Goal: Task Accomplishment & Management: Manage account settings

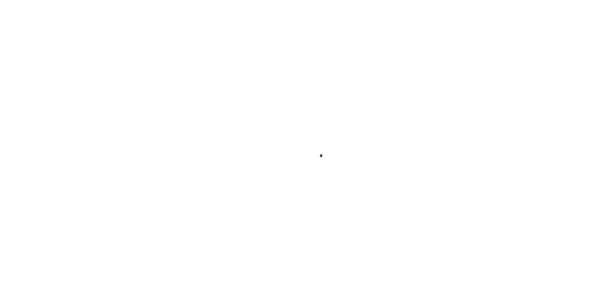
select select
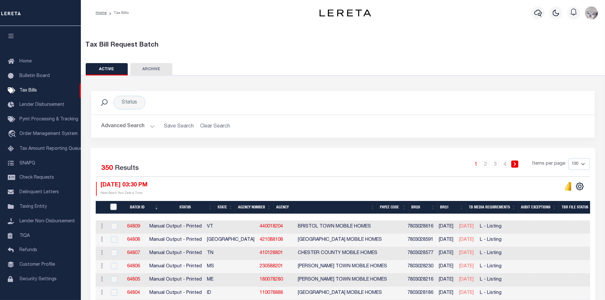
click at [126, 123] on button "Advanced Search" at bounding box center [128, 126] width 54 height 13
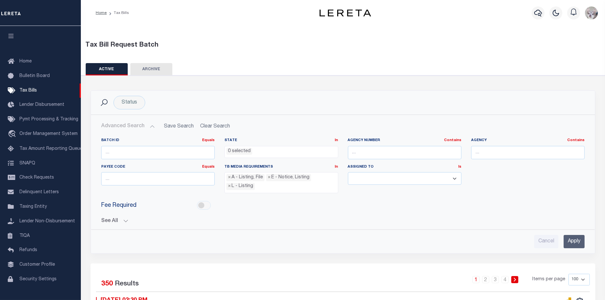
click at [108, 220] on button "See All" at bounding box center [343, 221] width 484 height 6
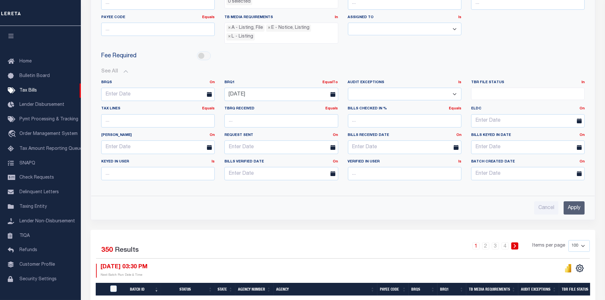
scroll to position [144, 0]
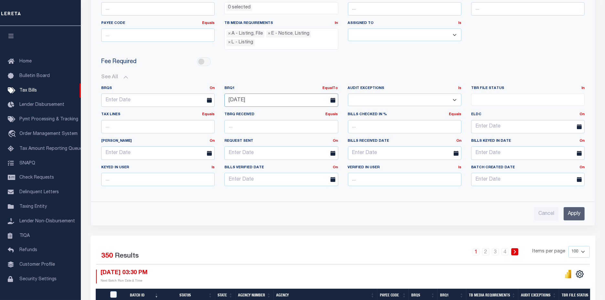
click at [268, 95] on input "09-08-2025" at bounding box center [281, 99] width 114 height 13
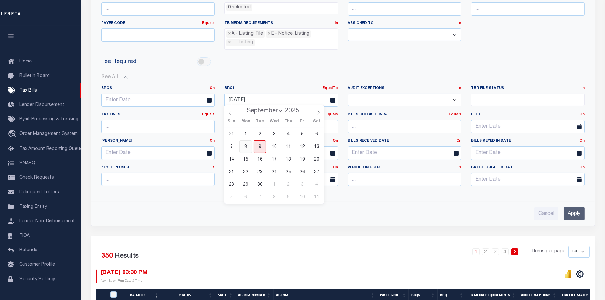
click at [246, 150] on span "8" at bounding box center [245, 146] width 13 height 13
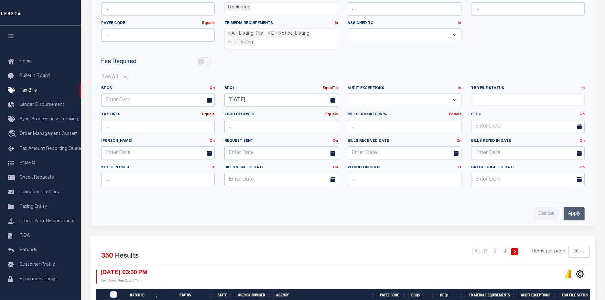
click at [565, 210] on input "Apply" at bounding box center [574, 213] width 21 height 13
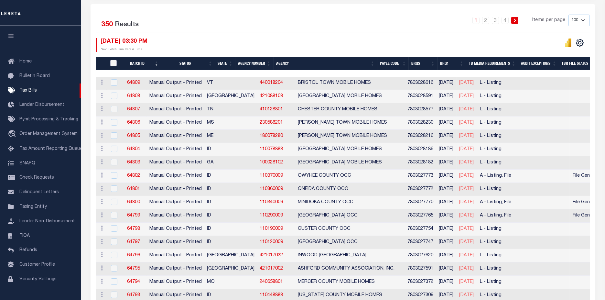
drag, startPoint x: 113, startPoint y: 64, endPoint x: 123, endPoint y: 71, distance: 12.4
click at [113, 64] on input "TaxBillRequestBatchId" at bounding box center [113, 63] width 6 height 6
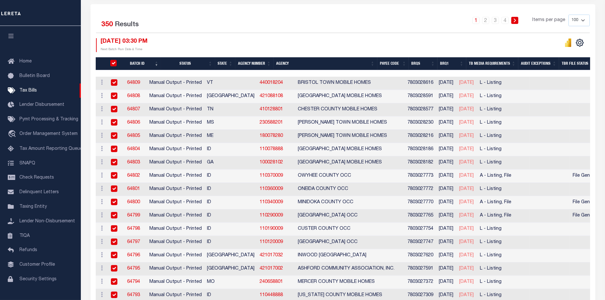
checkbox input "true"
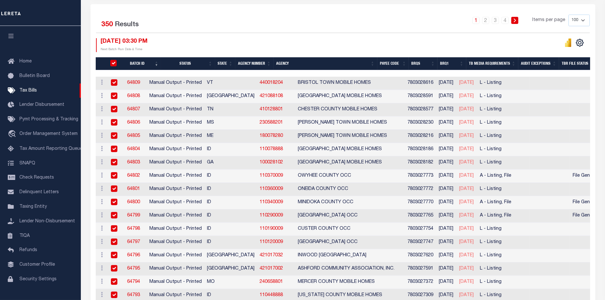
checkbox input "true"
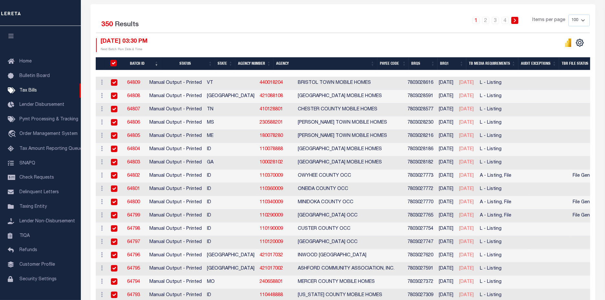
checkbox input "true"
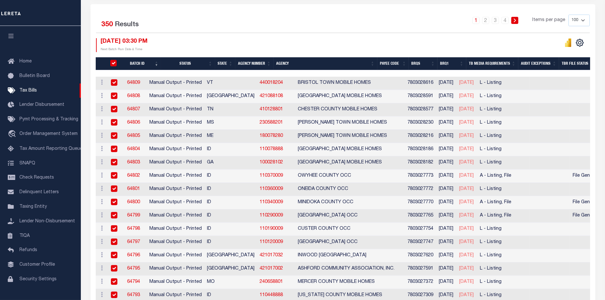
checkbox input "true"
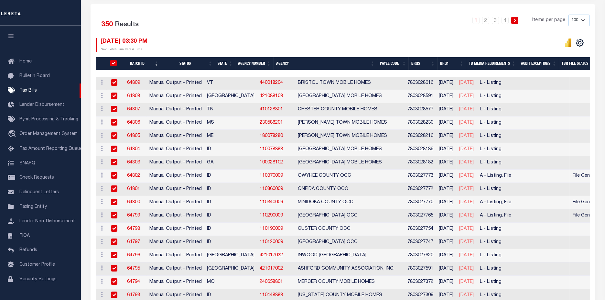
checkbox input "true"
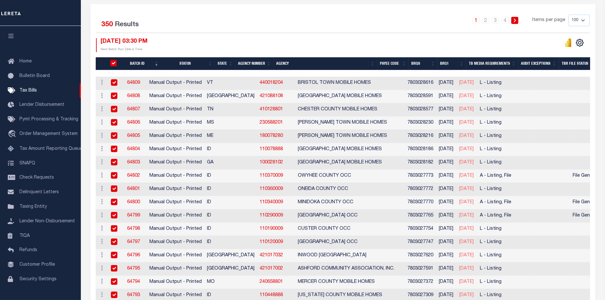
checkbox input "true"
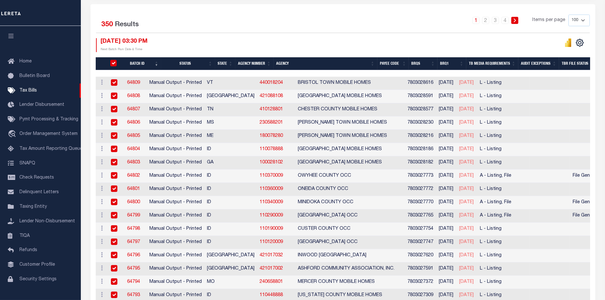
checkbox input "true"
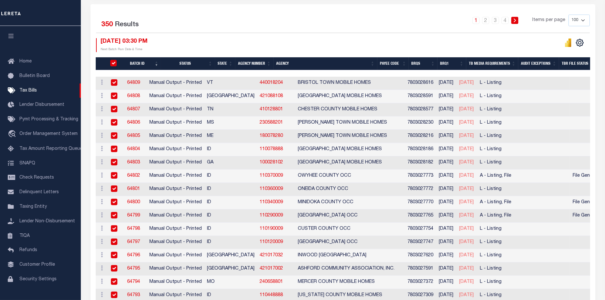
checkbox input "true"
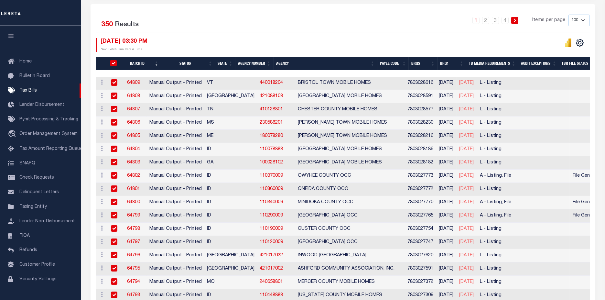
checkbox input "true"
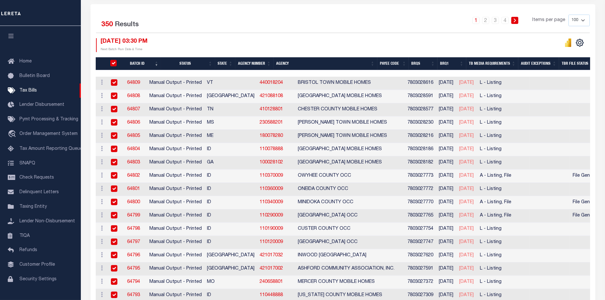
checkbox input "true"
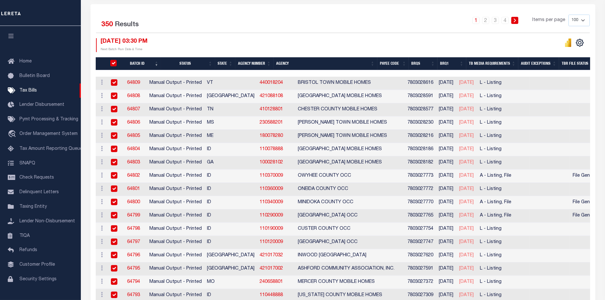
checkbox input "true"
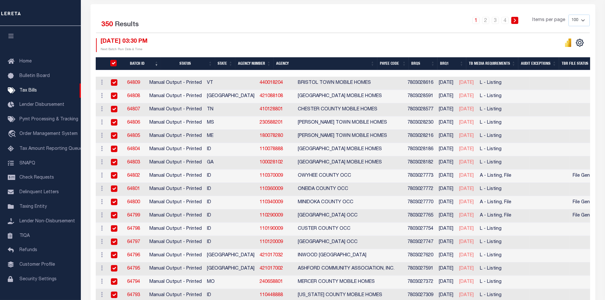
checkbox input "true"
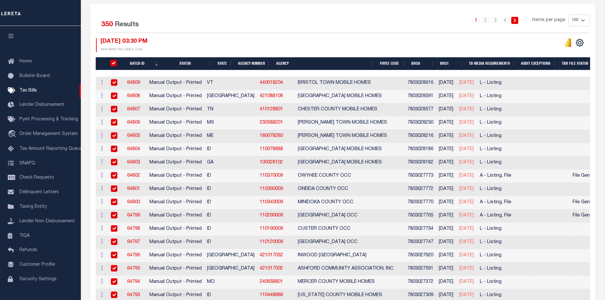
checkbox input "true"
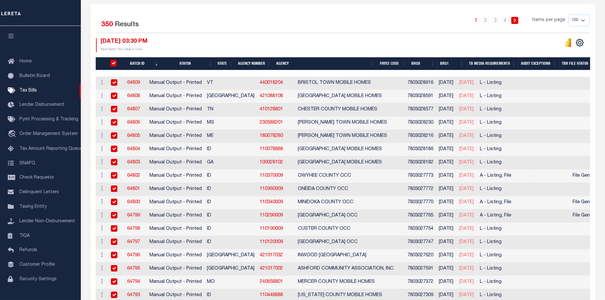
checkbox input "true"
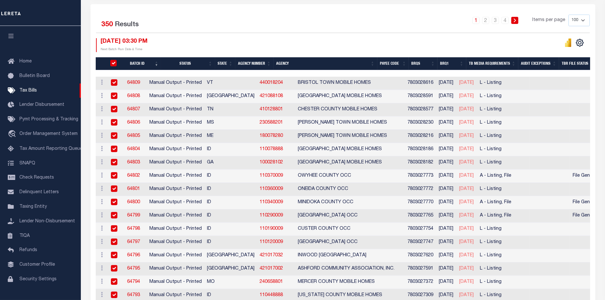
checkbox input "true"
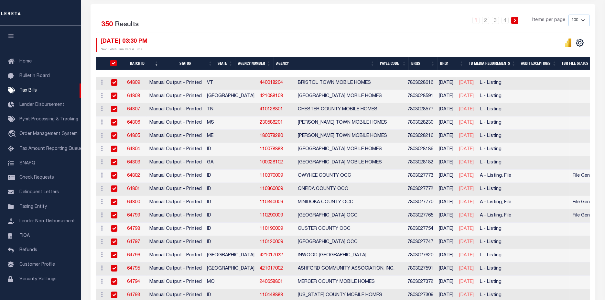
checkbox input "true"
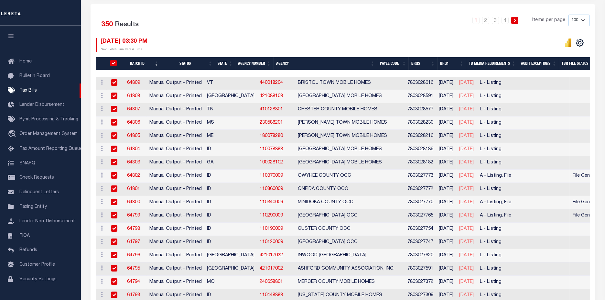
checkbox input "true"
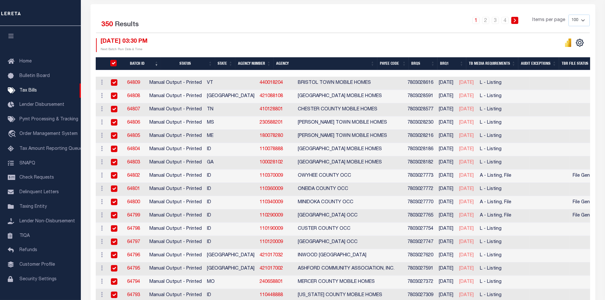
checkbox input "true"
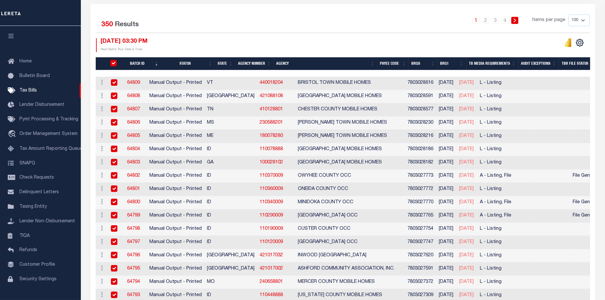
checkbox input "true"
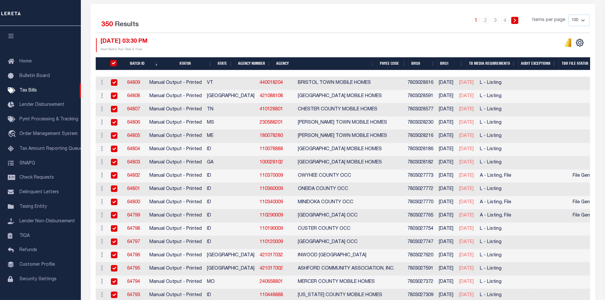
checkbox input "true"
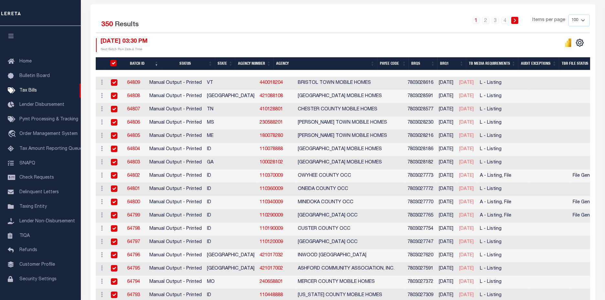
checkbox input "true"
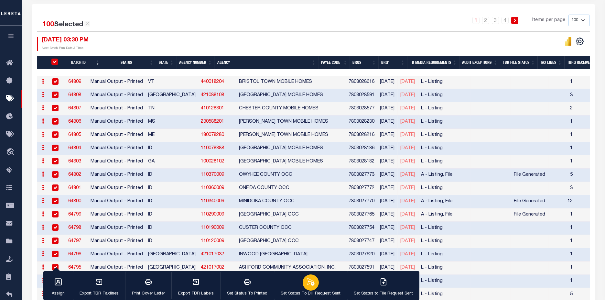
click at [307, 287] on div "button" at bounding box center [311, 282] width 16 height 16
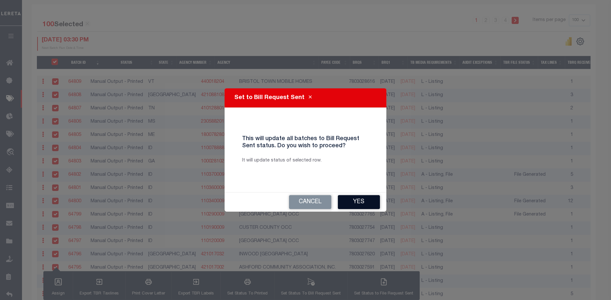
click at [372, 202] on button "Yes" at bounding box center [359, 202] width 42 height 14
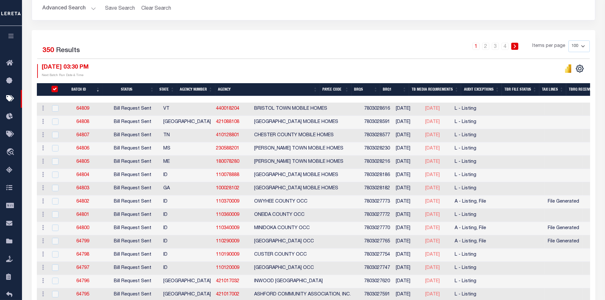
scroll to position [0, 0]
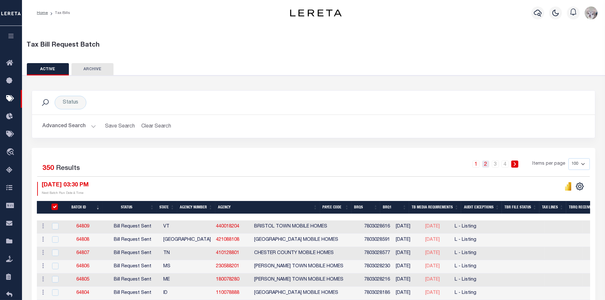
click at [484, 163] on link "2" at bounding box center [485, 163] width 7 height 7
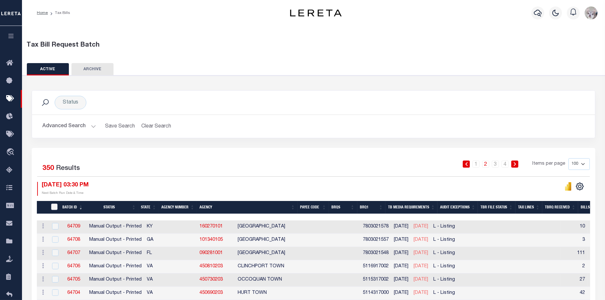
click at [53, 204] on input "TaxBillRequestBatchId" at bounding box center [54, 206] width 6 height 6
checkbox input "true"
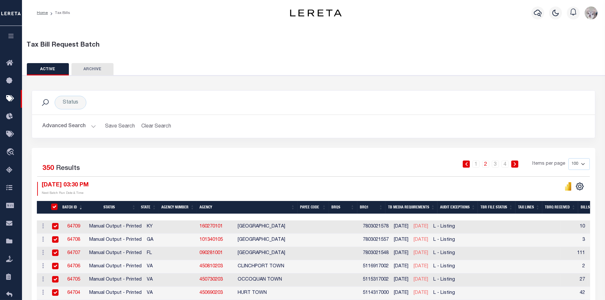
checkbox input "true"
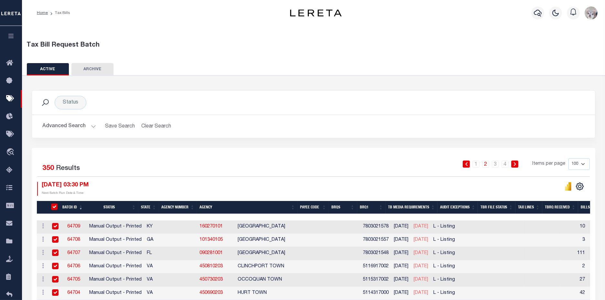
checkbox input "true"
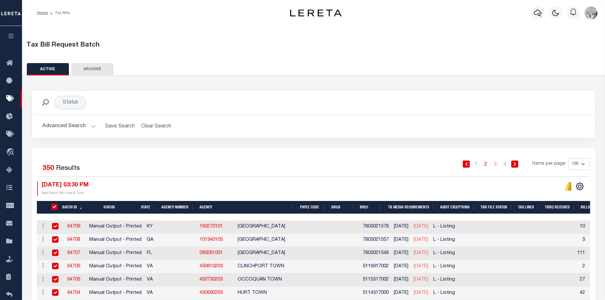
checkbox input "true"
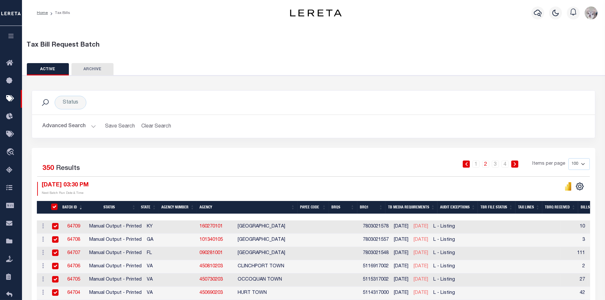
checkbox input "true"
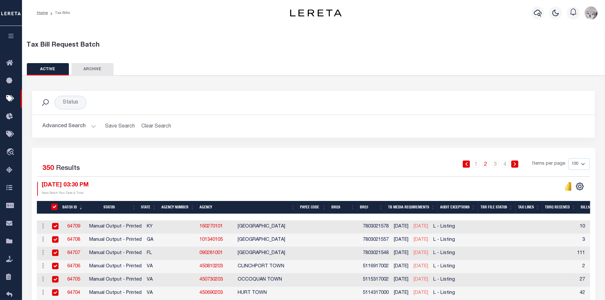
checkbox input "true"
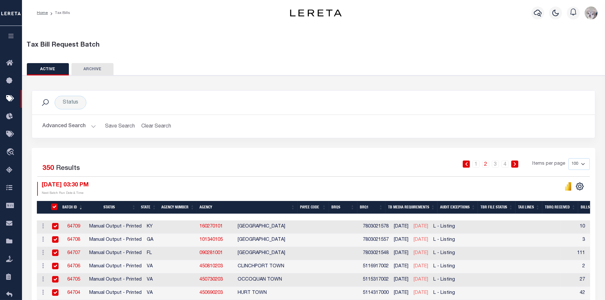
checkbox input "true"
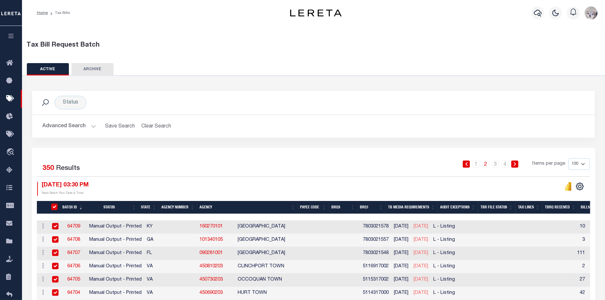
checkbox input "true"
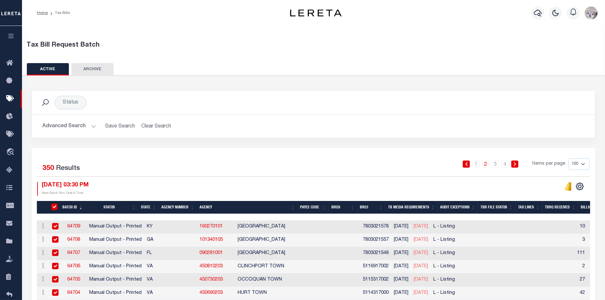
checkbox input "true"
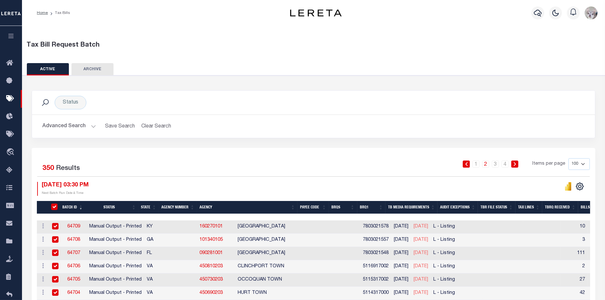
checkbox input "true"
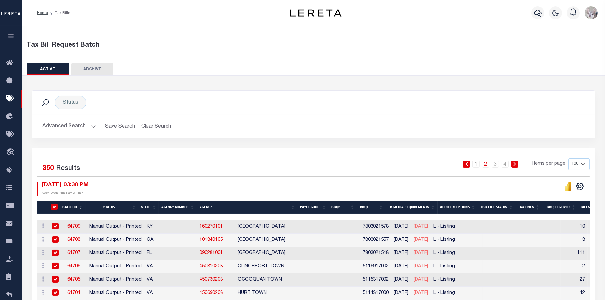
checkbox input "true"
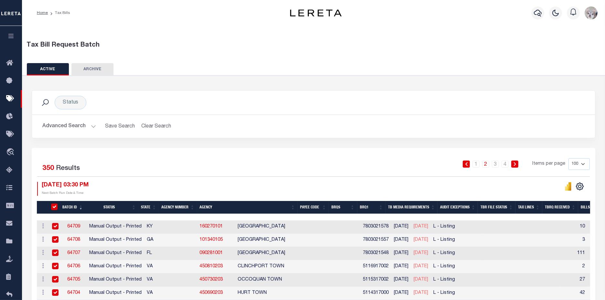
checkbox input "true"
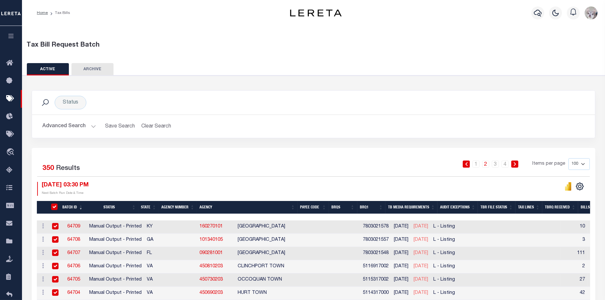
checkbox input "true"
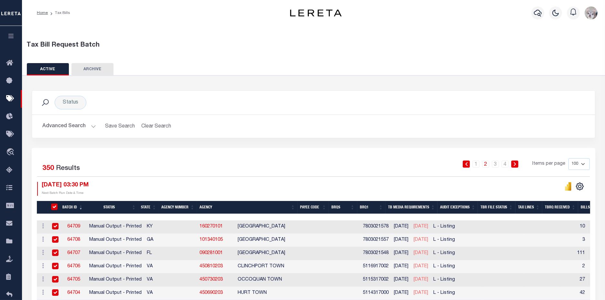
checkbox input "true"
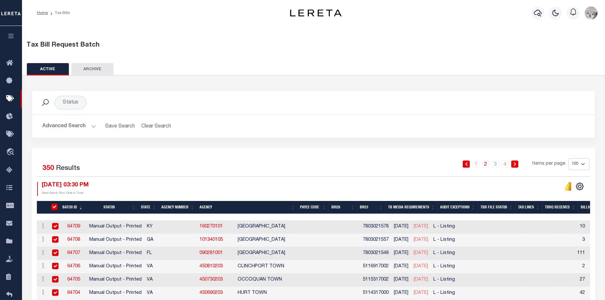
checkbox input "true"
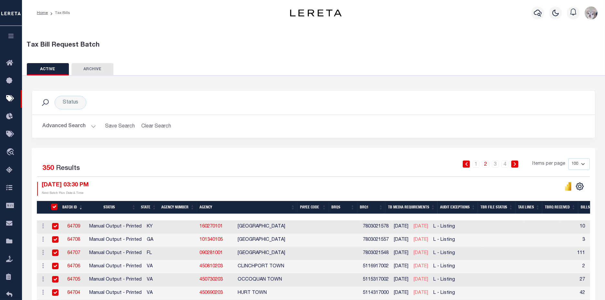
checkbox input "true"
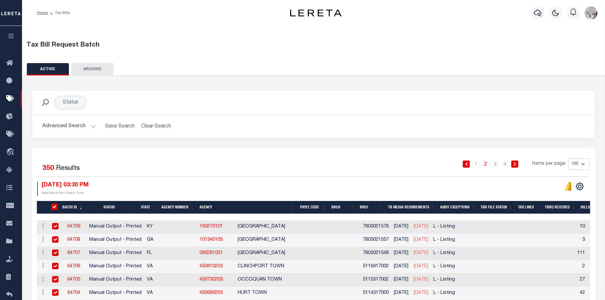
checkbox input "true"
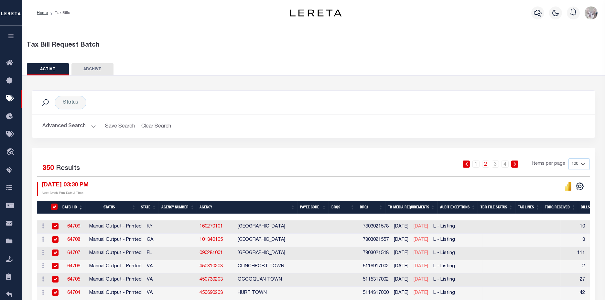
checkbox input "true"
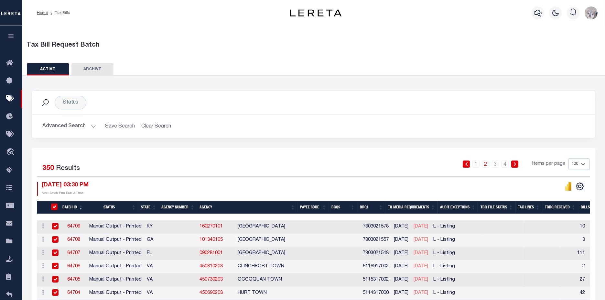
checkbox input "true"
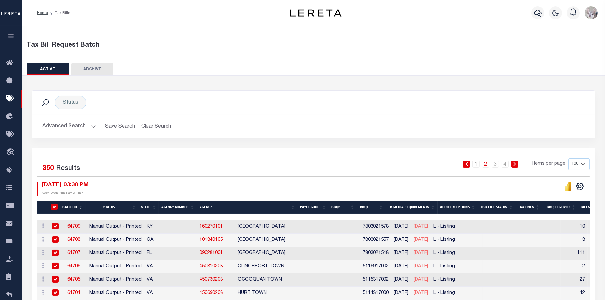
checkbox input "true"
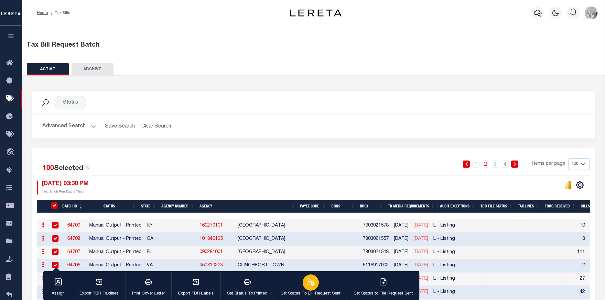
click at [310, 288] on div "button" at bounding box center [311, 282] width 16 height 16
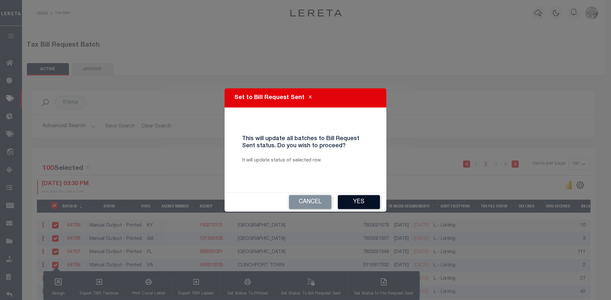
click at [361, 201] on button "Yes" at bounding box center [359, 202] width 42 height 14
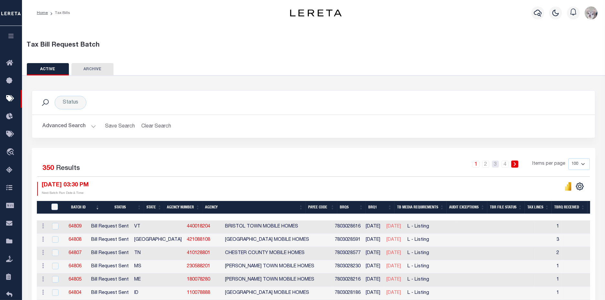
click at [498, 167] on div "1 2 3 4 Items per page 100 200 500 1000" at bounding box center [384, 166] width 412 height 17
click at [495, 163] on link "3" at bounding box center [495, 163] width 7 height 7
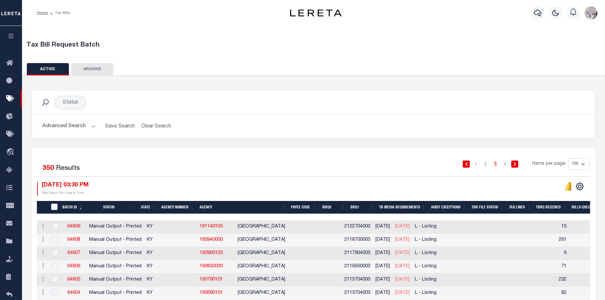
click at [51, 203] on div "TaxBillRequestBatchId" at bounding box center [54, 206] width 10 height 7
click at [53, 205] on input "TaxBillRequestBatchId" at bounding box center [54, 206] width 6 height 6
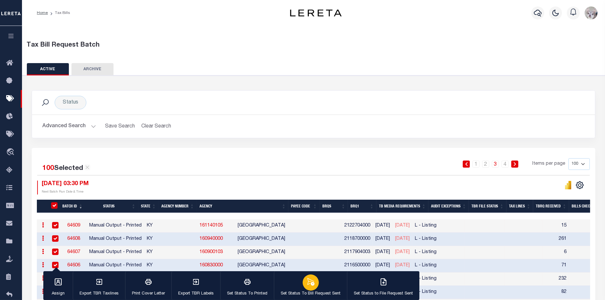
click at [291, 286] on button "Set Status To Bill Request Sent" at bounding box center [310, 285] width 73 height 29
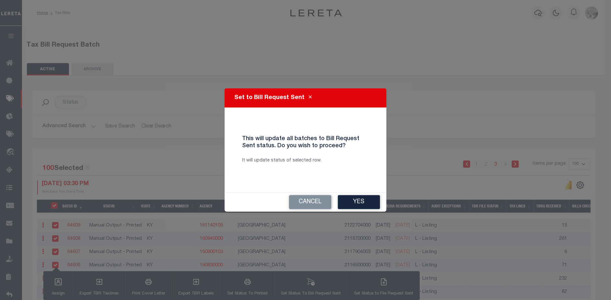
click at [353, 211] on div "Cancel Yes" at bounding box center [305, 201] width 162 height 19
click at [355, 202] on button "Yes" at bounding box center [359, 202] width 42 height 14
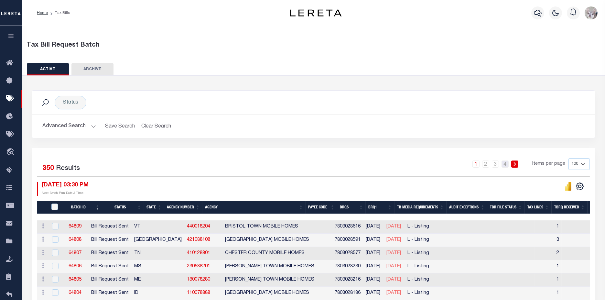
click at [505, 163] on link "4" at bounding box center [505, 163] width 7 height 7
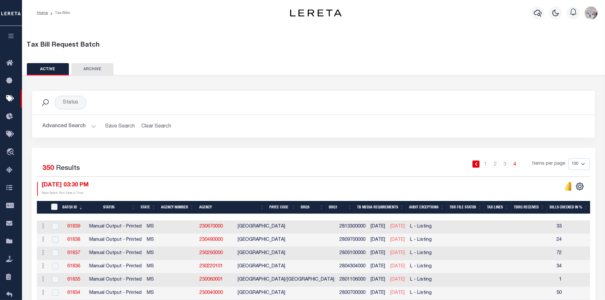
click at [54, 206] on input "TaxBillRequestBatchId" at bounding box center [54, 206] width 6 height 6
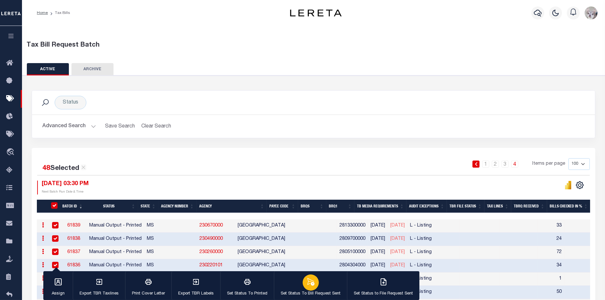
click at [323, 288] on button "Set Status To Bill Request Sent" at bounding box center [310, 285] width 73 height 29
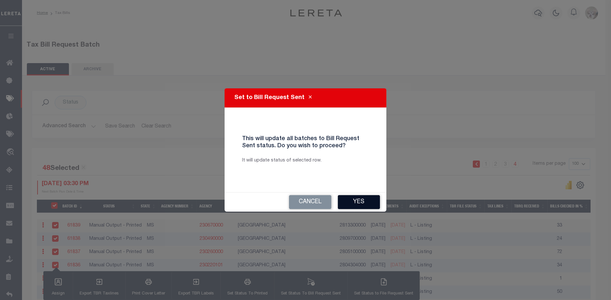
click at [359, 198] on button "Yes" at bounding box center [359, 202] width 42 height 14
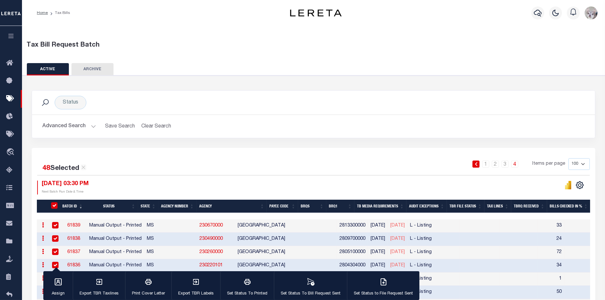
click at [62, 121] on button "Advanced Search" at bounding box center [69, 126] width 54 height 13
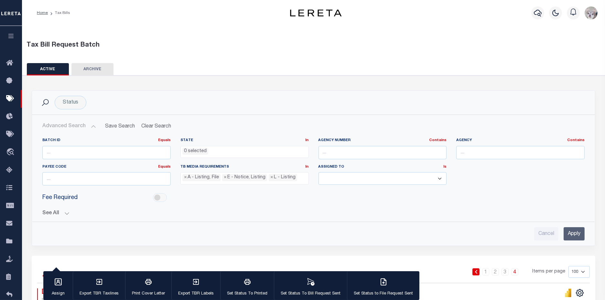
click at [51, 213] on button "See All" at bounding box center [313, 213] width 542 height 6
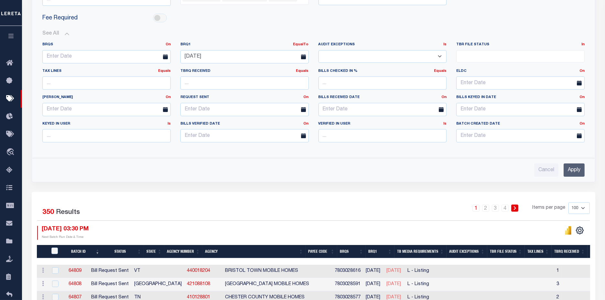
scroll to position [287, 0]
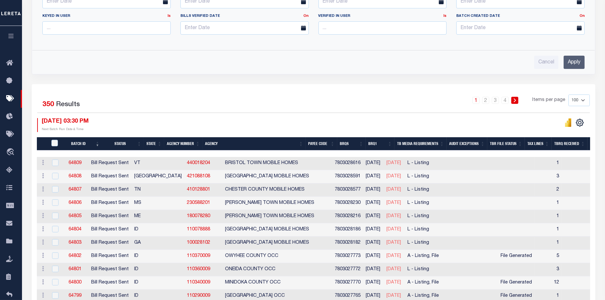
click at [516, 100] on icon at bounding box center [515, 100] width 2 height 4
drag, startPoint x: 404, startPoint y: 101, endPoint x: 422, endPoint y: 100, distance: 18.1
click at [404, 101] on div "1 2 3 4 Items per page 100 200 500 1000" at bounding box center [384, 102] width 412 height 17
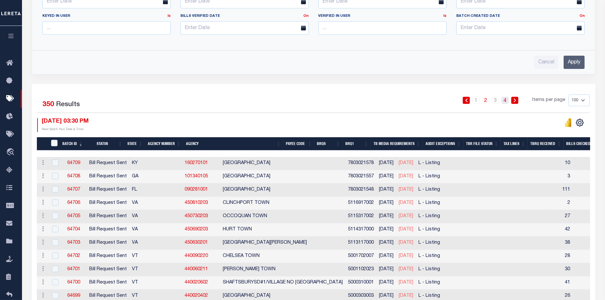
click at [509, 101] on link "4" at bounding box center [505, 100] width 7 height 7
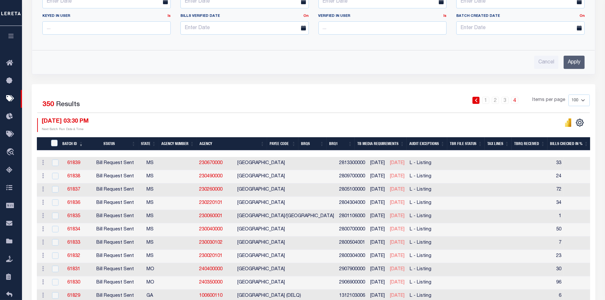
click at [516, 99] on link "4" at bounding box center [514, 100] width 7 height 7
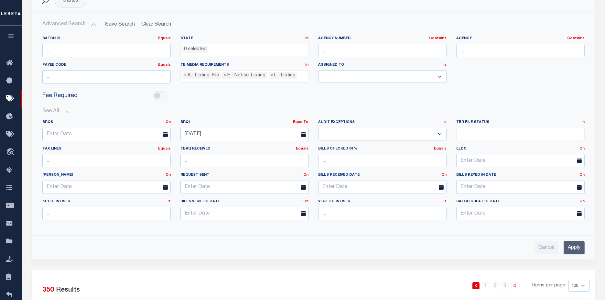
scroll to position [108, 0]
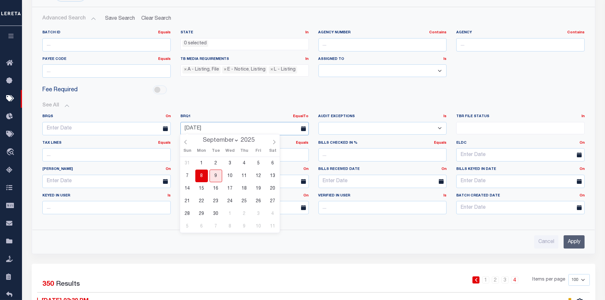
click at [234, 124] on input "09-08-2025" at bounding box center [244, 128] width 128 height 13
click at [217, 177] on span "9" at bounding box center [216, 175] width 13 height 13
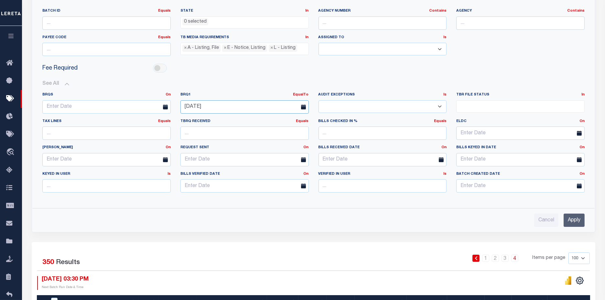
scroll to position [180, 0]
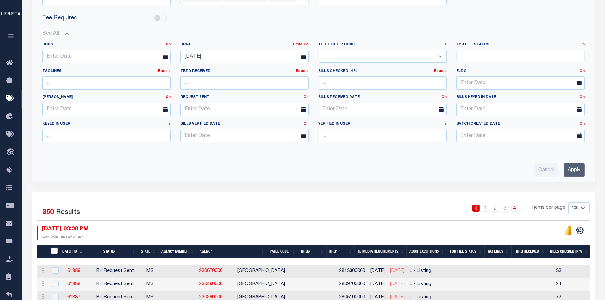
click at [574, 167] on input "Apply" at bounding box center [574, 169] width 21 height 13
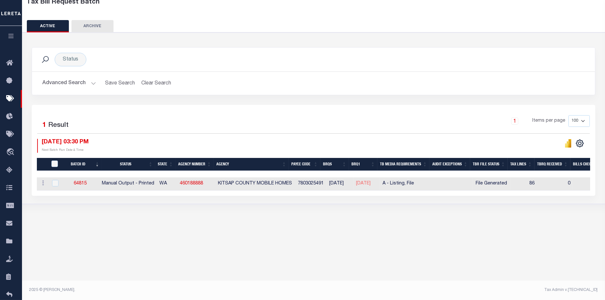
scroll to position [43, 0]
click at [54, 161] on input "TaxBillRequestBatchId" at bounding box center [54, 163] width 6 height 6
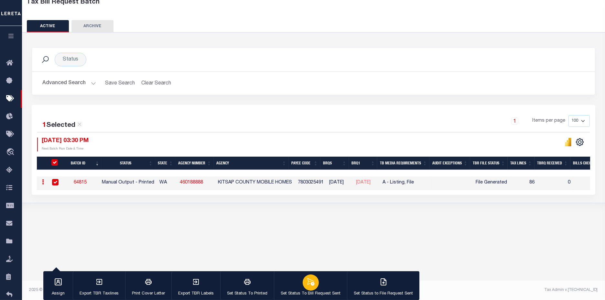
click at [303, 287] on div "button" at bounding box center [311, 282] width 16 height 16
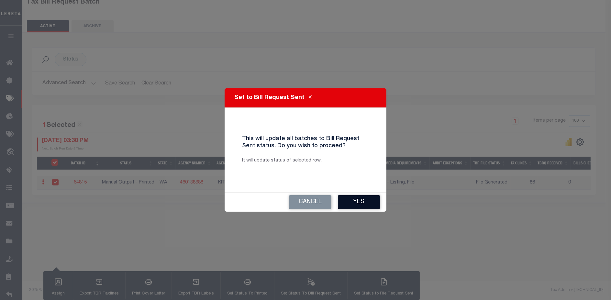
click at [362, 199] on button "Yes" at bounding box center [359, 202] width 42 height 14
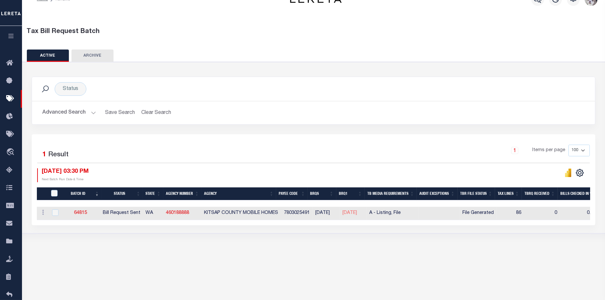
scroll to position [0, 0]
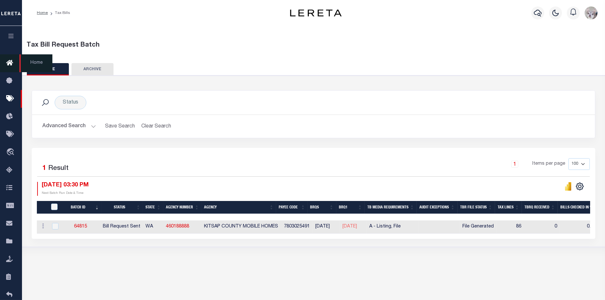
click at [11, 66] on icon at bounding box center [11, 63] width 10 height 8
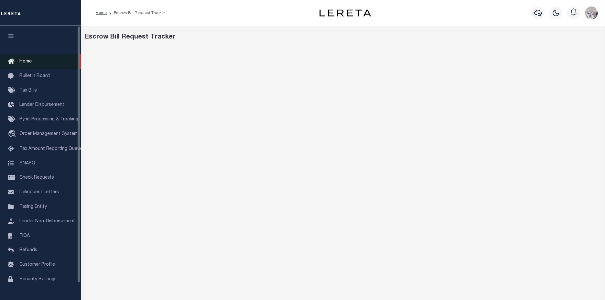
click at [43, 62] on link "Home" at bounding box center [40, 61] width 81 height 15
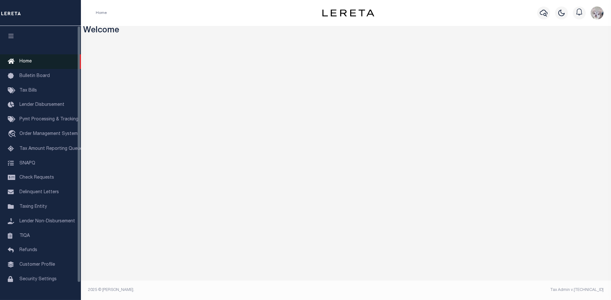
click at [41, 60] on link "Home" at bounding box center [40, 61] width 81 height 15
